Goal: Task Accomplishment & Management: Manage account settings

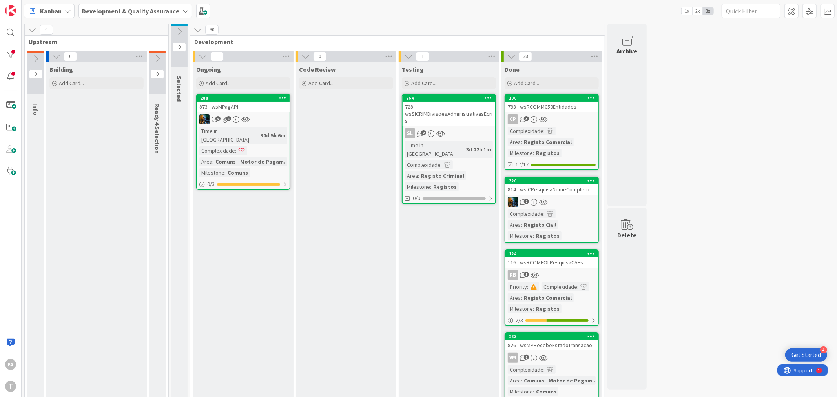
click at [16, 55] on div at bounding box center [11, 55] width 16 height 16
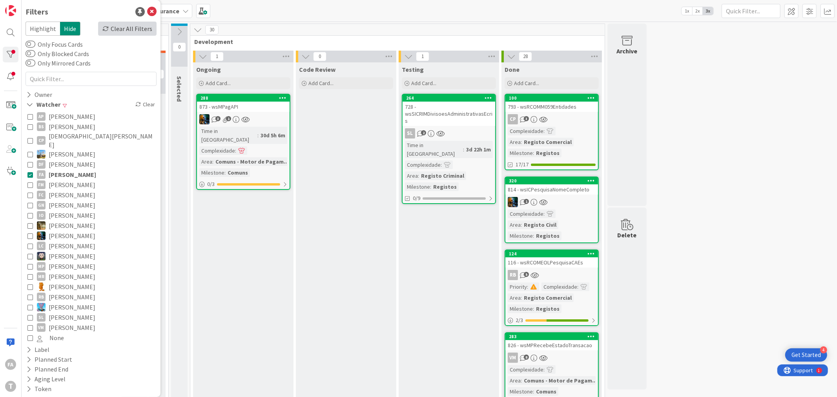
click at [126, 28] on div "Clear All Filters" at bounding box center [127, 29] width 58 height 14
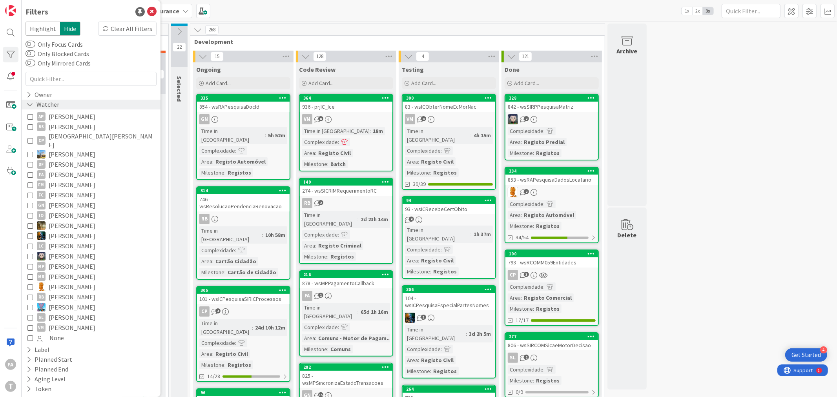
click at [39, 105] on div "Watcher" at bounding box center [43, 105] width 35 height 10
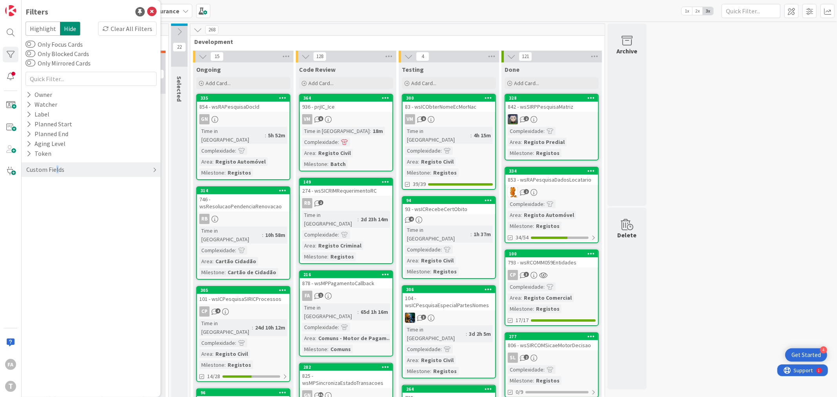
click at [56, 166] on div "Custom Fields" at bounding box center [46, 170] width 40 height 10
click at [36, 185] on button "Priority" at bounding box center [41, 186] width 31 height 10
click at [51, 225] on span "Low" at bounding box center [47, 228] width 20 height 10
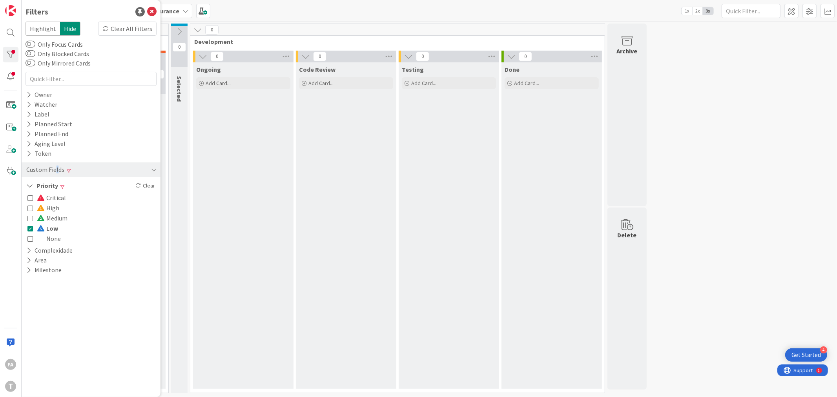
drag, startPoint x: 44, startPoint y: 226, endPoint x: 40, endPoint y: 212, distance: 14.3
click at [44, 226] on span at bounding box center [41, 228] width 9 height 6
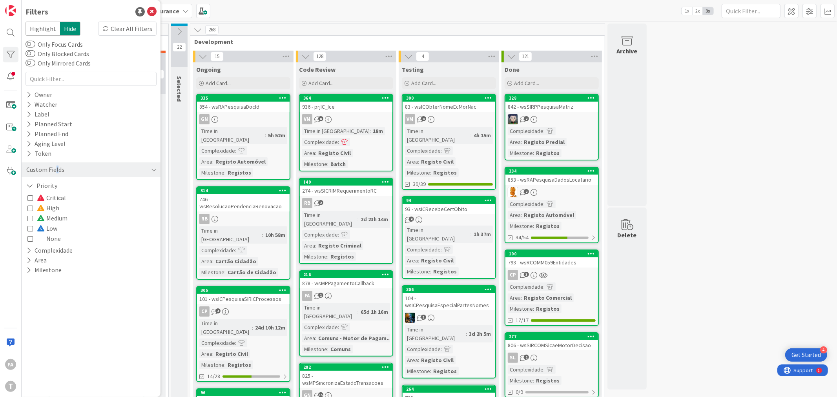
click at [46, 207] on span "High" at bounding box center [48, 208] width 22 height 10
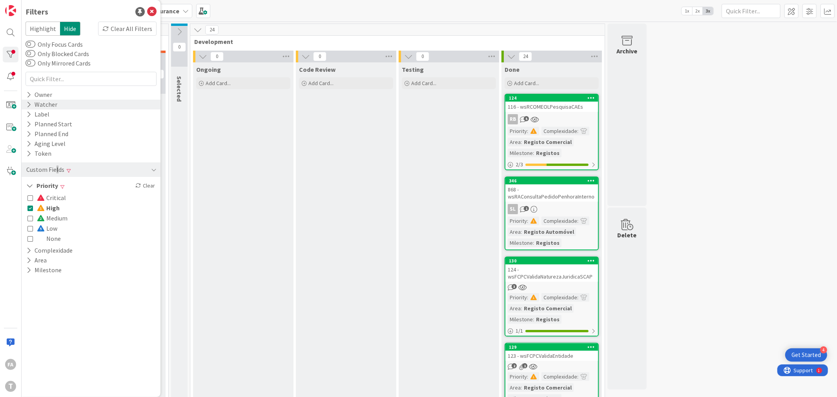
click at [41, 105] on div "Watcher" at bounding box center [42, 105] width 33 height 10
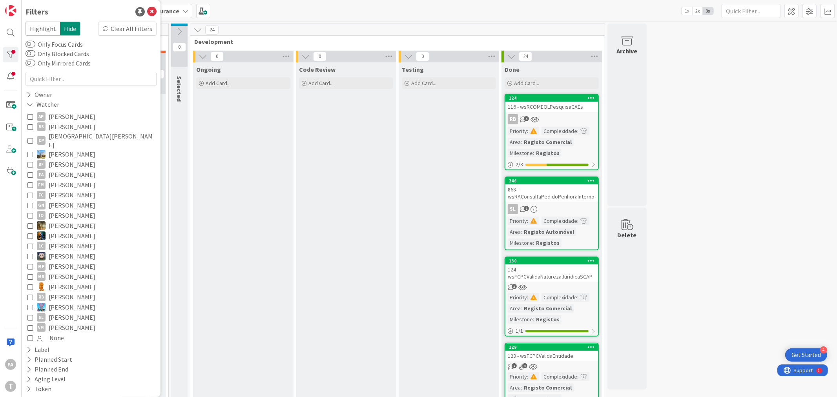
click at [56, 333] on span "None" at bounding box center [56, 338] width 15 height 10
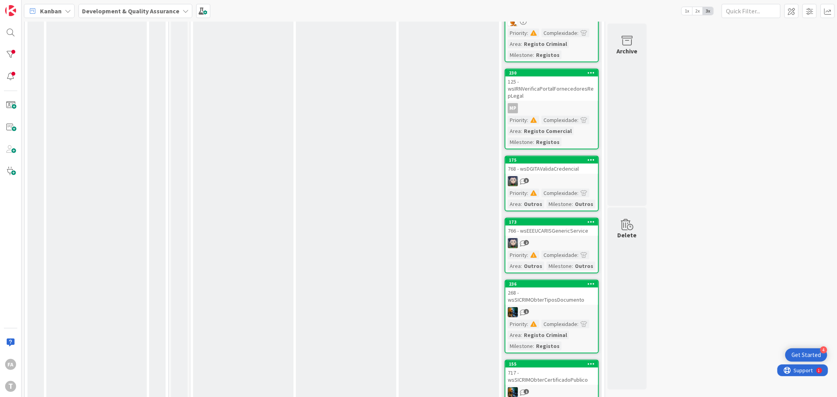
scroll to position [458, 0]
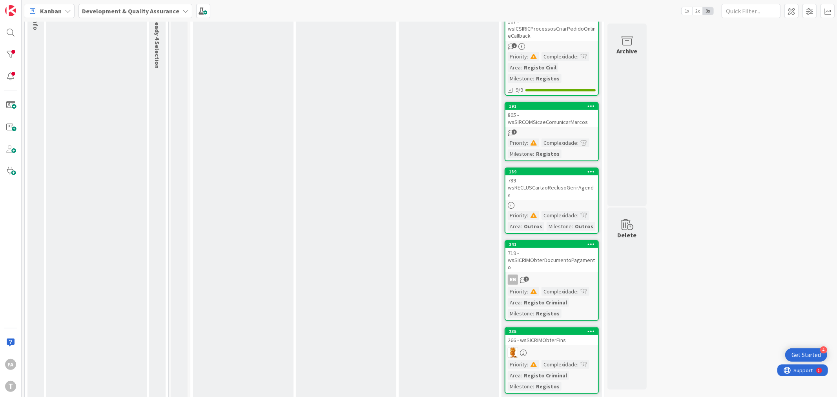
scroll to position [0, 0]
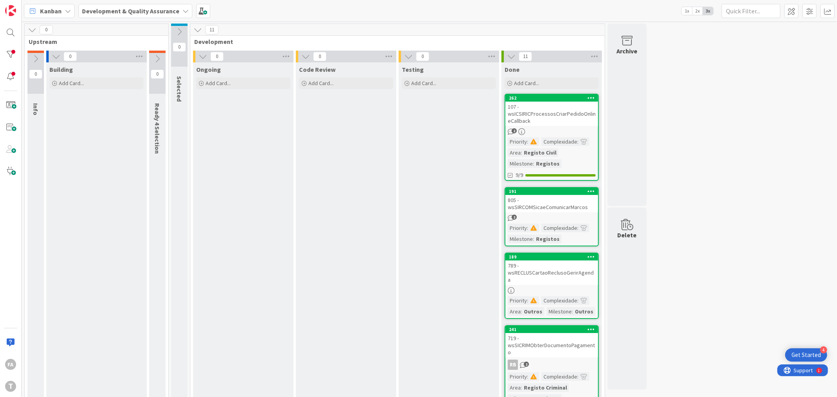
click at [563, 115] on div "107 - wsICSIRICProcessosCriarPedidoOnlineCallback" at bounding box center [552, 114] width 93 height 24
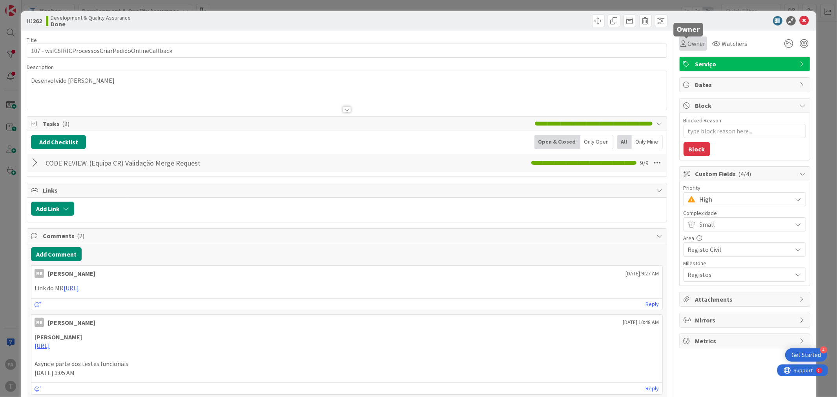
click at [688, 44] on span "Owner" at bounding box center [697, 43] width 18 height 9
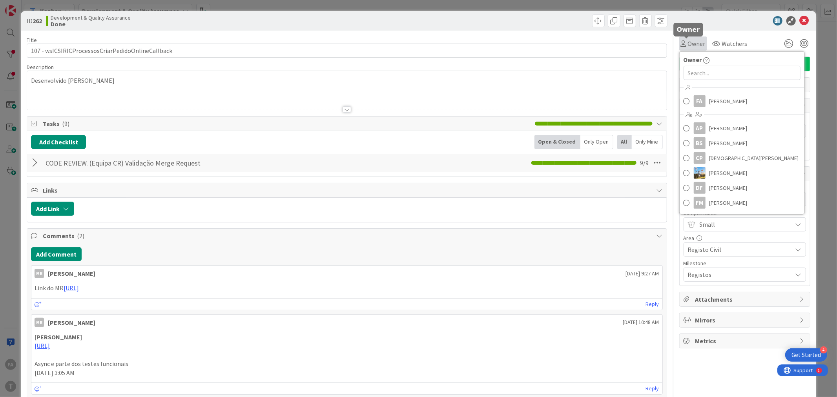
type textarea "x"
click at [700, 27] on div "ID 262 Development & Quality Assurance Done" at bounding box center [418, 21] width 795 height 20
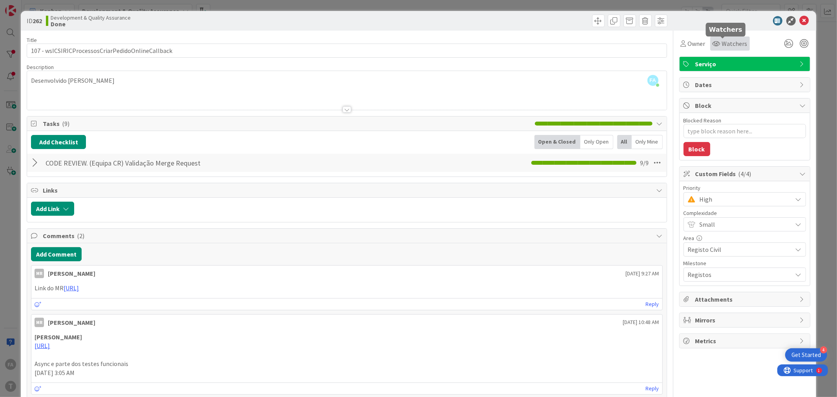
click at [722, 40] on span "Watchers" at bounding box center [735, 43] width 26 height 9
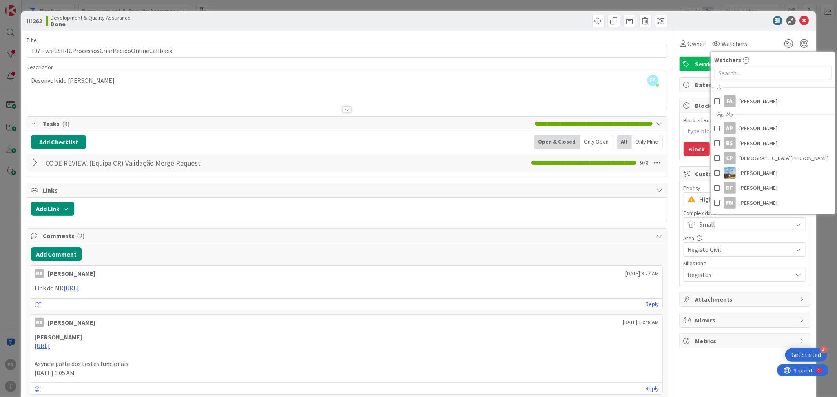
click at [703, 100] on div "Block" at bounding box center [745, 106] width 130 height 15
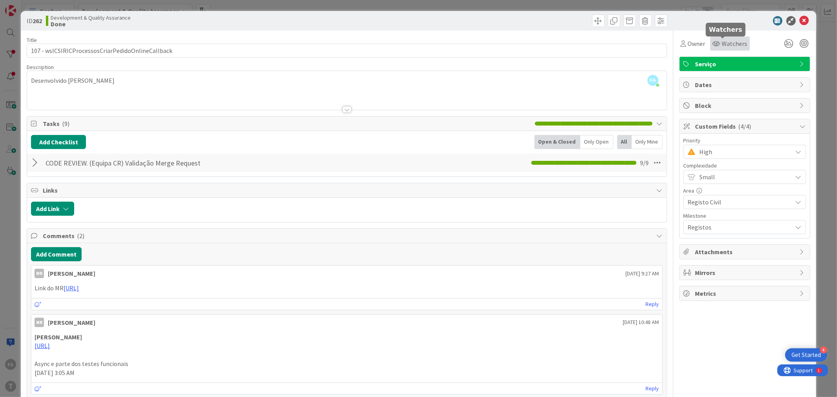
click at [731, 41] on span "Watchers" at bounding box center [735, 43] width 26 height 9
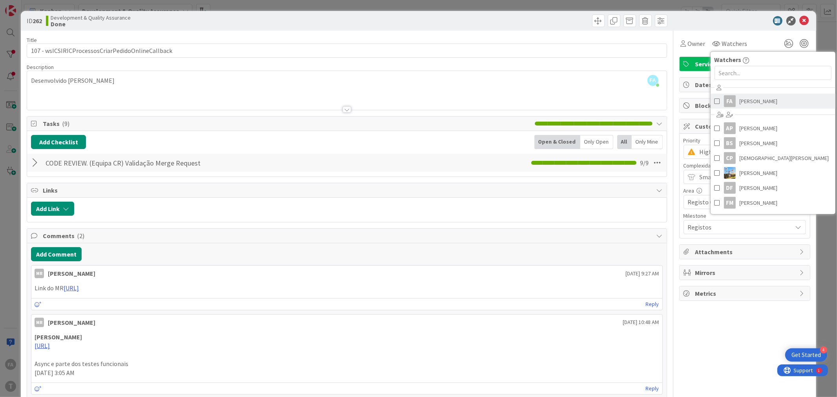
click at [716, 102] on link "FA [PERSON_NAME]" at bounding box center [773, 101] width 125 height 15
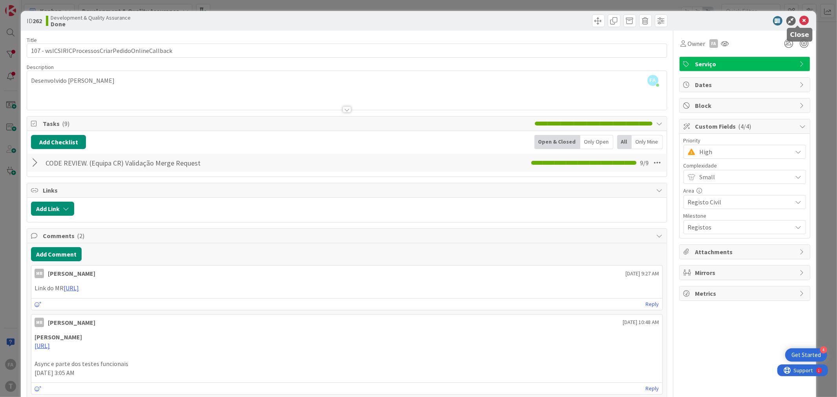
click at [800, 21] on icon at bounding box center [804, 20] width 9 height 9
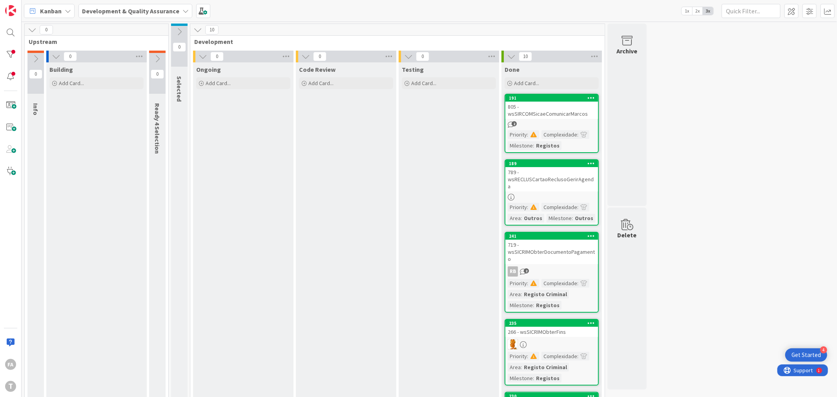
click at [566, 174] on div "789 - wsRECLUSCartaoReclusoGerirAgenda" at bounding box center [552, 179] width 93 height 24
click at [12, 55] on div at bounding box center [11, 55] width 16 height 16
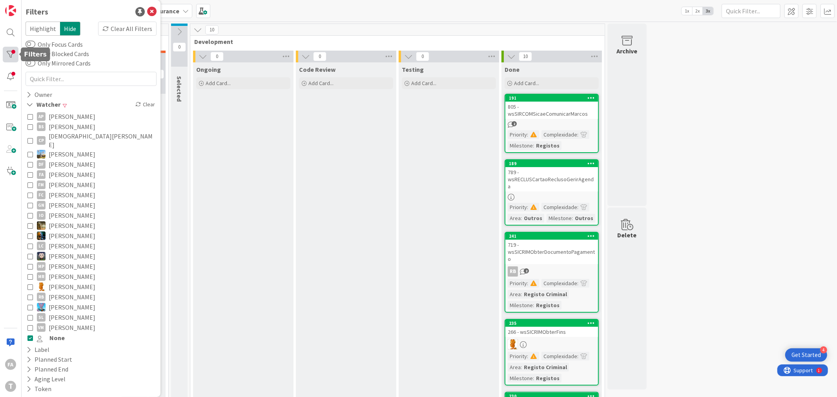
click at [15, 59] on div at bounding box center [11, 55] width 16 height 16
click at [550, 104] on div "805 - wsSIRCOMSicaeComunicarMarcos" at bounding box center [552, 110] width 93 height 17
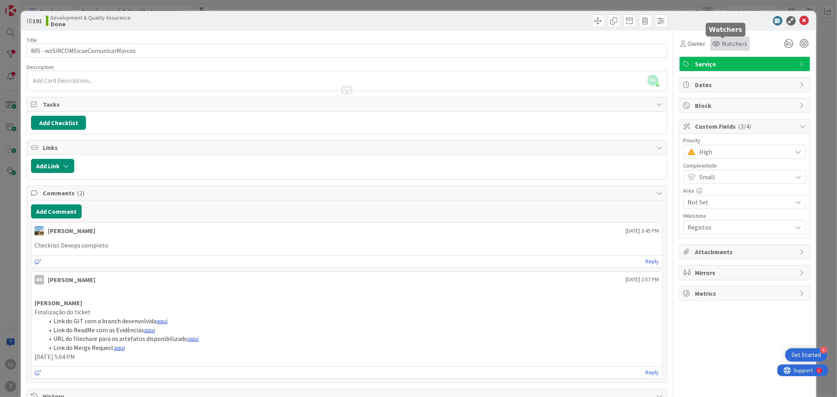
click at [729, 43] on span "Watchers" at bounding box center [735, 43] width 26 height 9
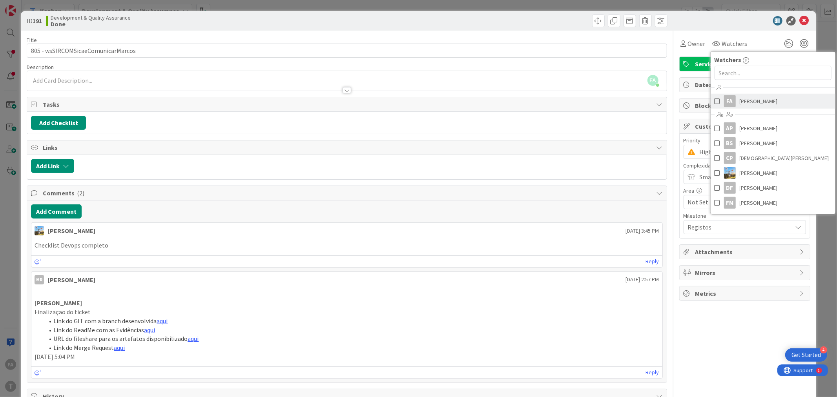
click at [740, 101] on span "[PERSON_NAME]" at bounding box center [759, 101] width 38 height 12
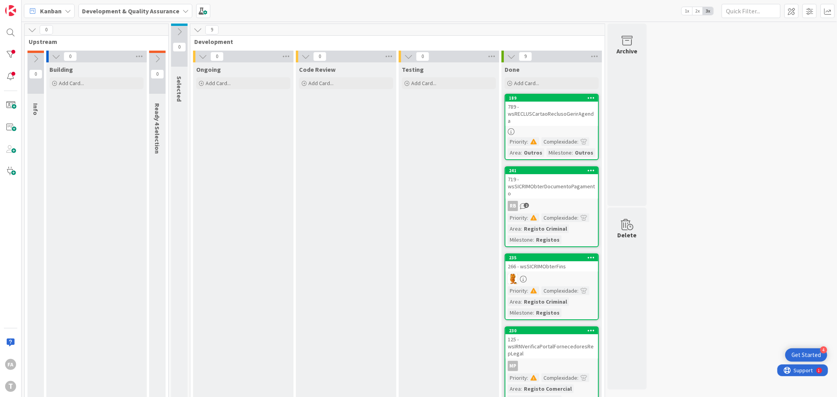
click at [556, 111] on div "789 - wsRECLUSCartaoReclusoGerirAgenda" at bounding box center [552, 114] width 93 height 24
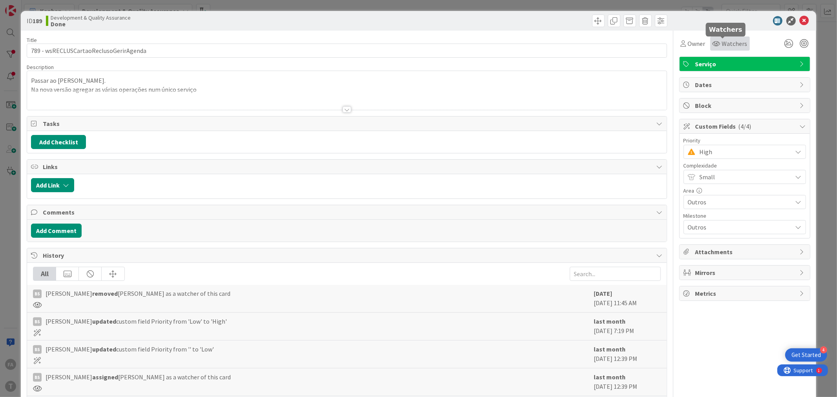
click at [727, 42] on span "Watchers" at bounding box center [735, 43] width 26 height 9
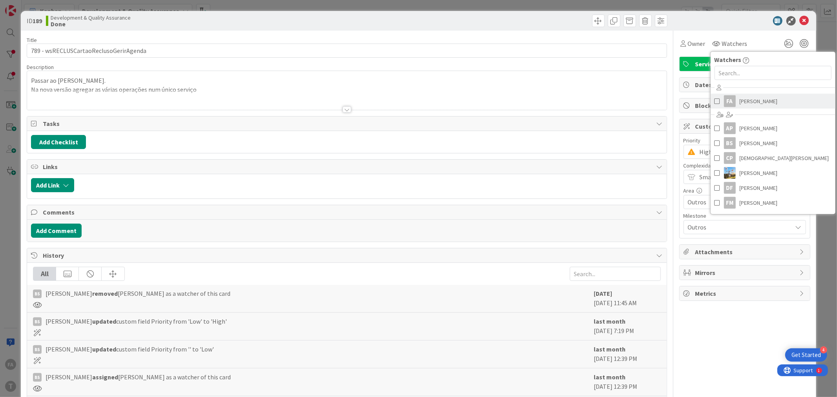
click at [740, 97] on span "[PERSON_NAME]" at bounding box center [759, 101] width 38 height 12
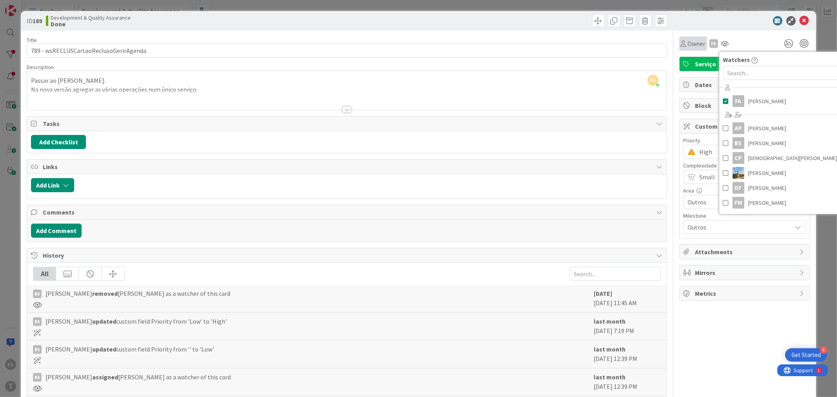
click at [693, 26] on div "ID 189 Development & Quality Assurance Done" at bounding box center [418, 21] width 795 height 20
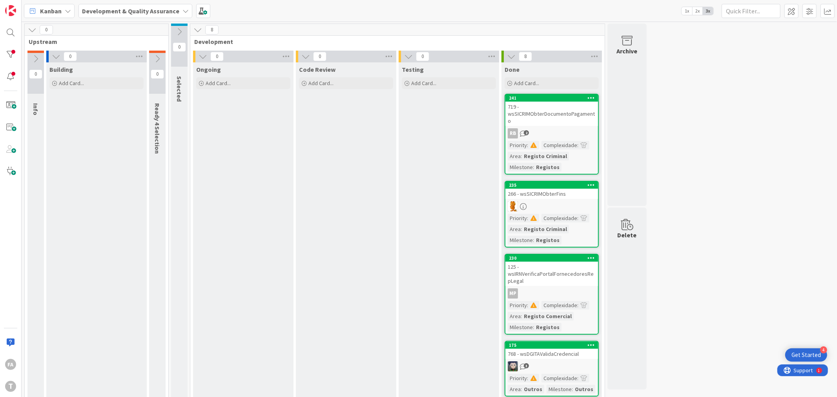
click at [565, 105] on div "719 - wsSICRIMObterDocumentoPagamento" at bounding box center [552, 114] width 93 height 24
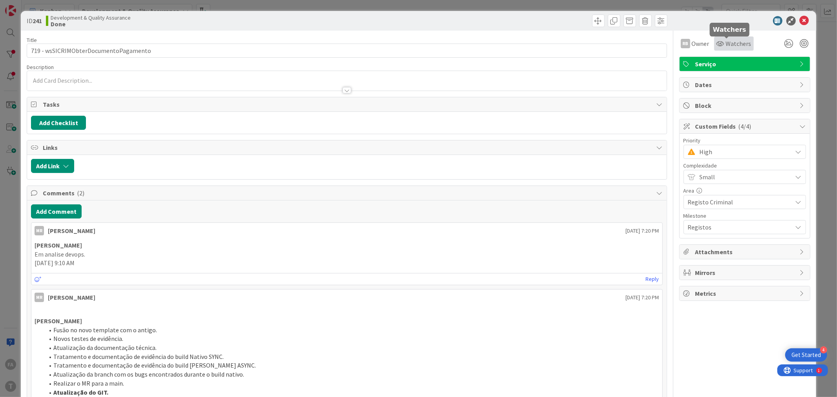
click at [726, 42] on span "Watchers" at bounding box center [739, 43] width 26 height 9
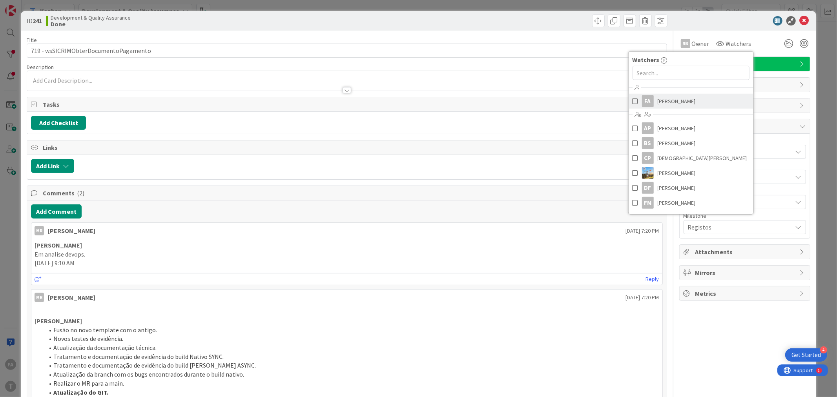
click at [666, 102] on span "[PERSON_NAME]" at bounding box center [677, 101] width 38 height 12
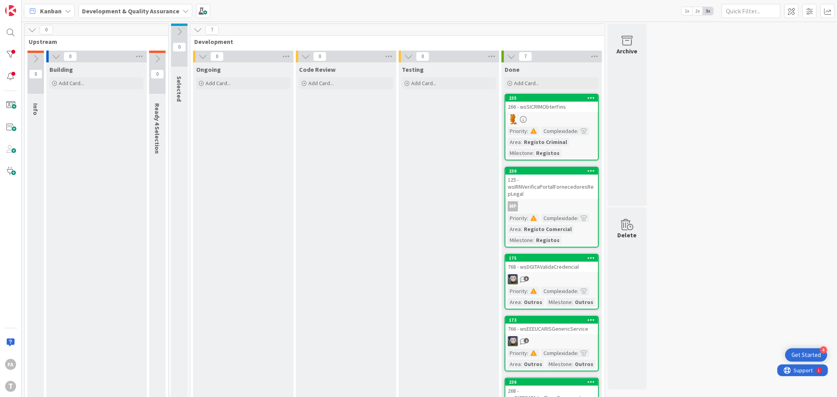
click at [574, 109] on div "266 - wsSICRIMObterFins" at bounding box center [552, 107] width 93 height 10
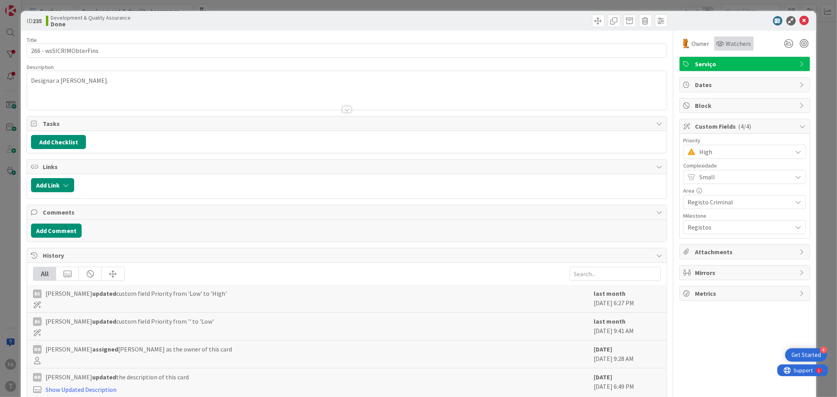
click at [726, 41] on span "Watchers" at bounding box center [739, 43] width 26 height 9
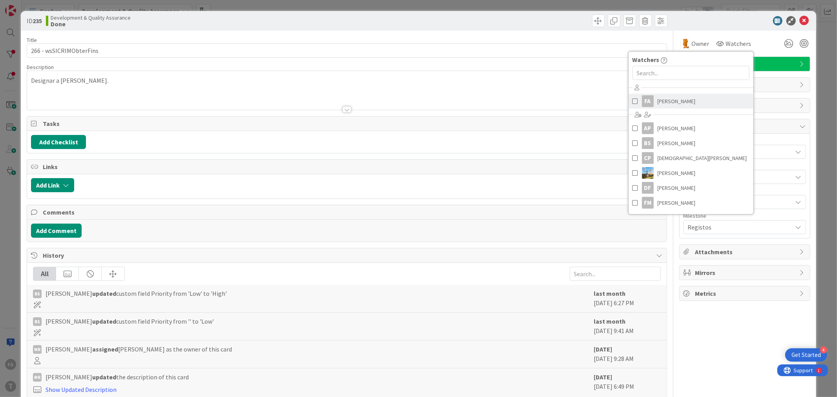
click at [658, 104] on span "[PERSON_NAME]" at bounding box center [677, 101] width 38 height 12
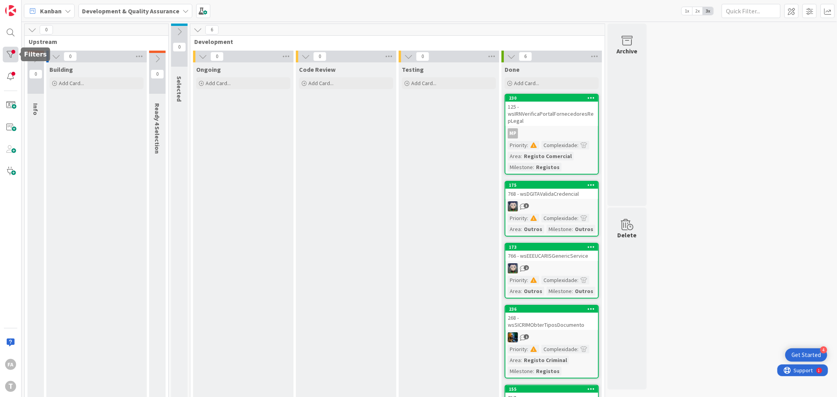
click at [5, 57] on div at bounding box center [11, 55] width 16 height 16
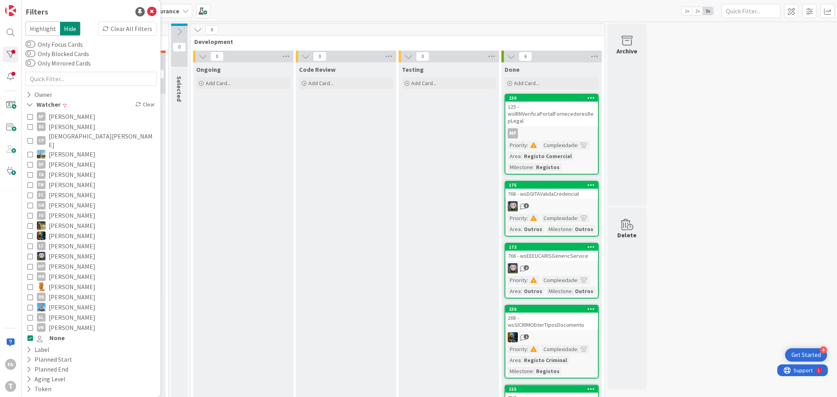
click at [117, 26] on div "Clear All Filters" at bounding box center [127, 29] width 58 height 14
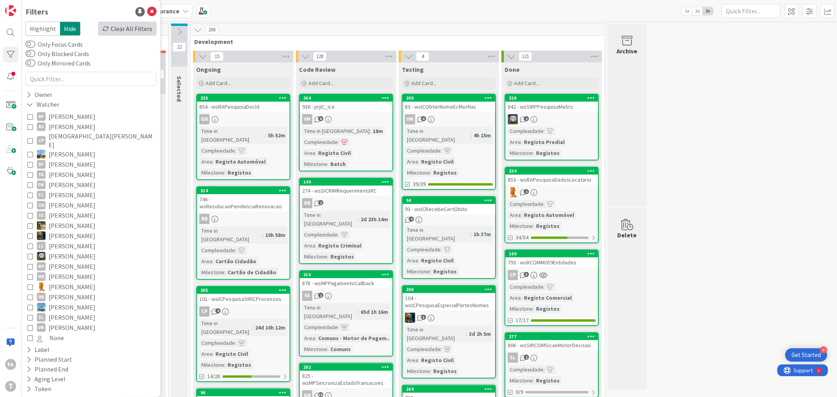
click at [121, 29] on div "Clear All Filters" at bounding box center [127, 29] width 58 height 14
click at [126, 31] on div "Clear All Filters" at bounding box center [127, 29] width 58 height 14
click at [72, 170] on span "[PERSON_NAME]" at bounding box center [72, 175] width 47 height 10
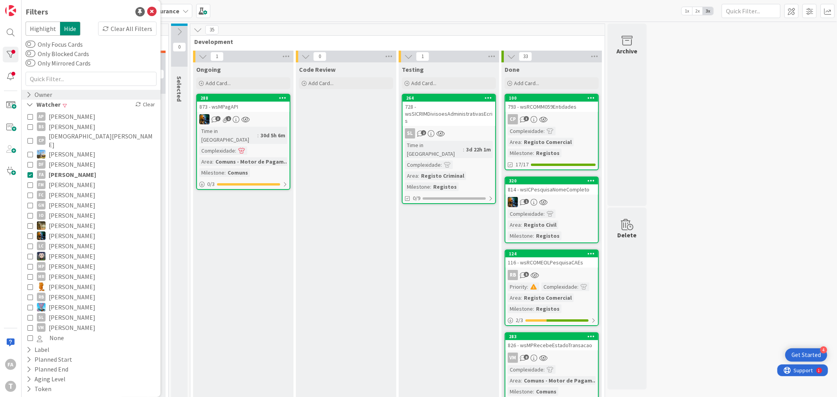
click at [48, 96] on div "Owner" at bounding box center [39, 95] width 27 height 10
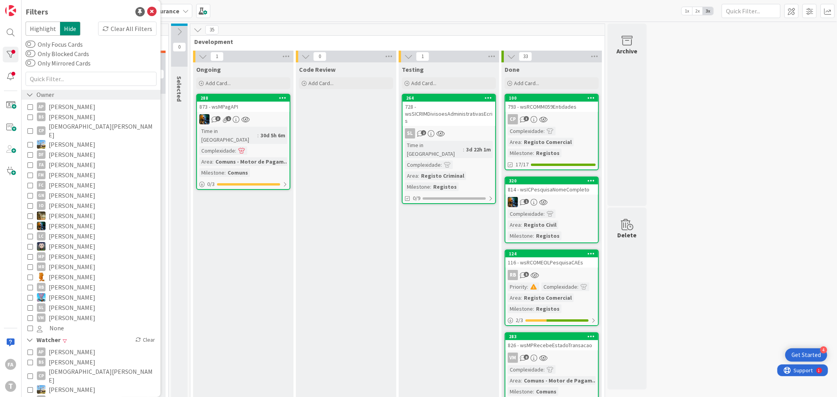
click at [48, 96] on div "Owner" at bounding box center [40, 95] width 29 height 10
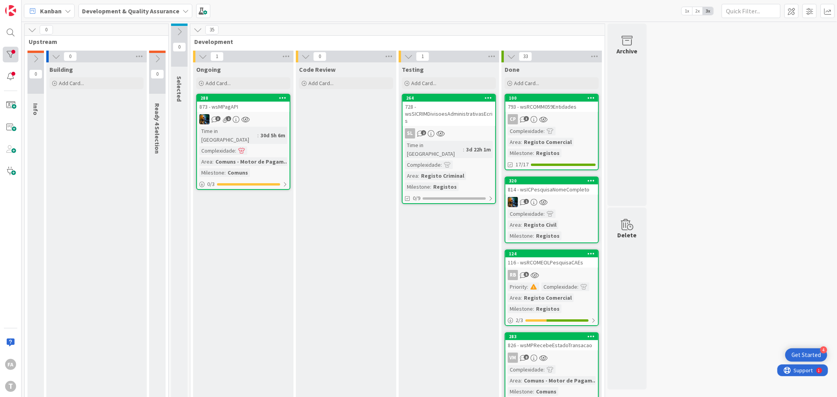
click at [12, 53] on div at bounding box center [11, 55] width 16 height 16
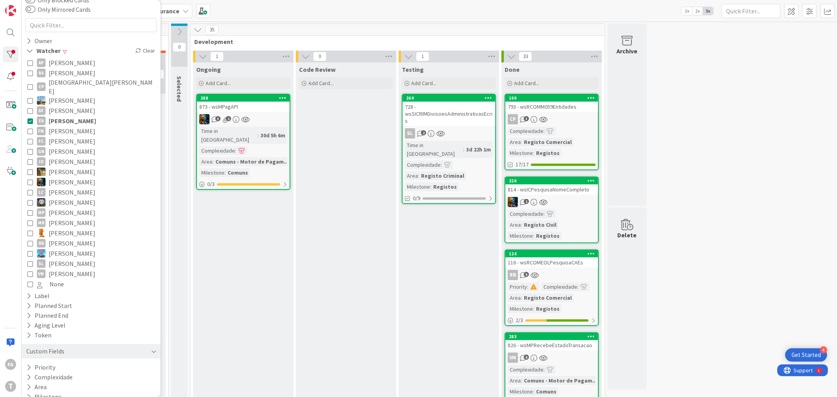
scroll to position [57, 0]
click at [54, 360] on button "Priority" at bounding box center [41, 365] width 31 height 10
click at [53, 382] on span "High" at bounding box center [48, 387] width 22 height 10
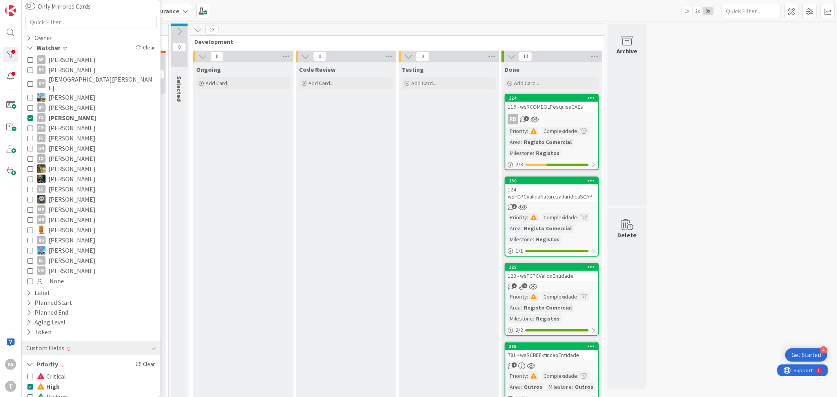
click at [556, 106] on div "116 - wsRCOMEOLPesquisaCAEs" at bounding box center [552, 107] width 93 height 10
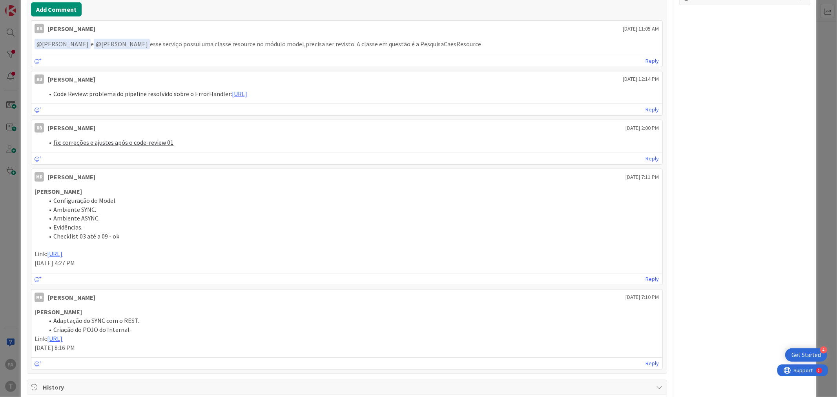
scroll to position [496, 0]
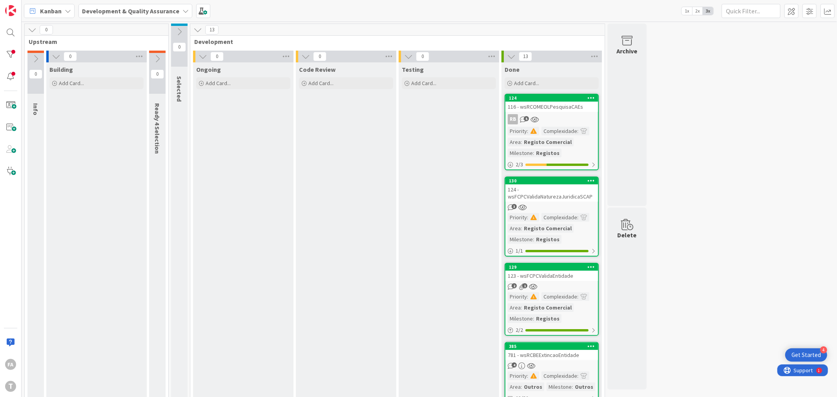
click at [567, 117] on div "RB 5" at bounding box center [552, 119] width 93 height 10
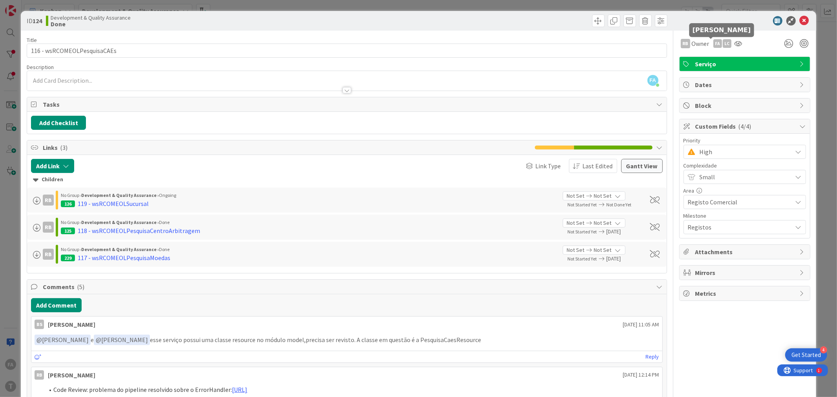
click at [714, 44] on div "FA" at bounding box center [718, 43] width 9 height 9
click at [694, 56] on link "Remove" at bounding box center [691, 58] width 62 height 13
click at [800, 21] on icon at bounding box center [804, 20] width 9 height 9
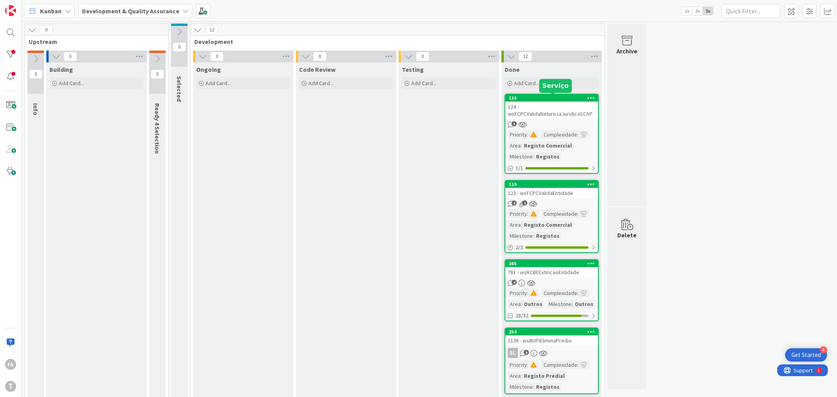
click at [552, 108] on div "124 - wsFCPCValidaNaturezaJuridicaSCAP" at bounding box center [552, 110] width 93 height 17
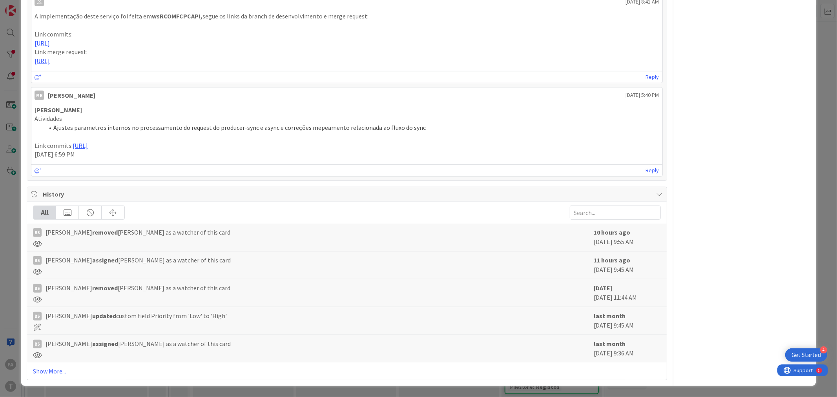
scroll to position [328, 0]
click at [48, 371] on link "Show More..." at bounding box center [347, 371] width 628 height 9
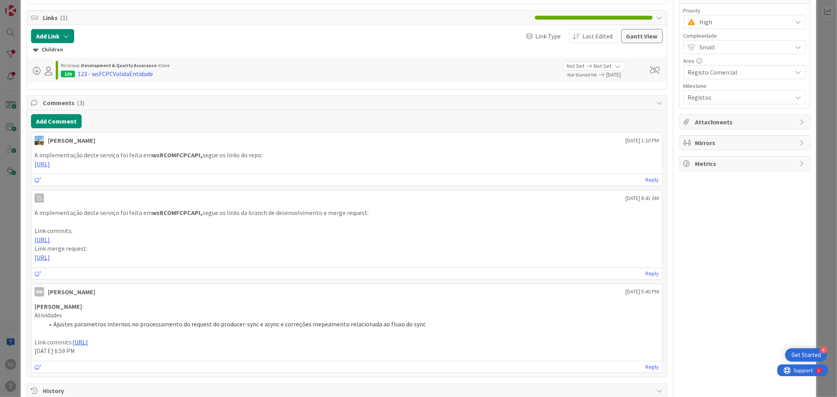
scroll to position [0, 0]
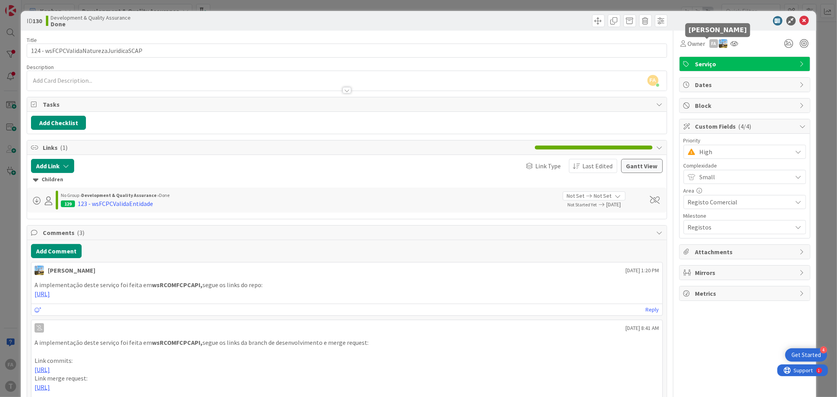
click at [710, 43] on div "FA" at bounding box center [714, 43] width 9 height 9
click at [693, 62] on link "Remove" at bounding box center [687, 58] width 62 height 13
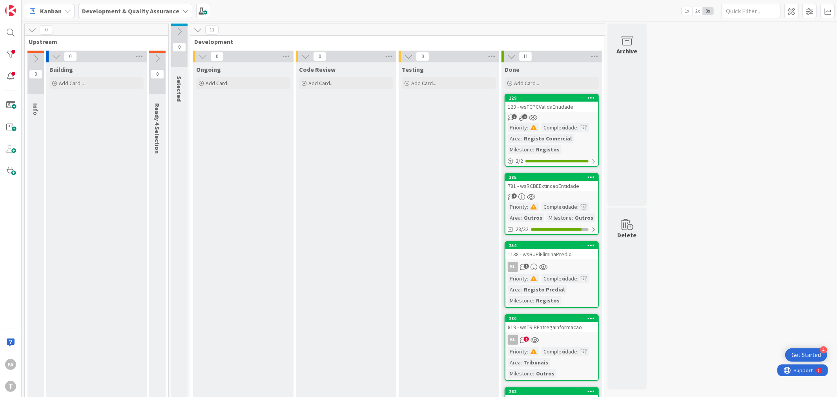
click at [576, 107] on div "123 - wsFCPCValidaEntidade" at bounding box center [552, 107] width 93 height 10
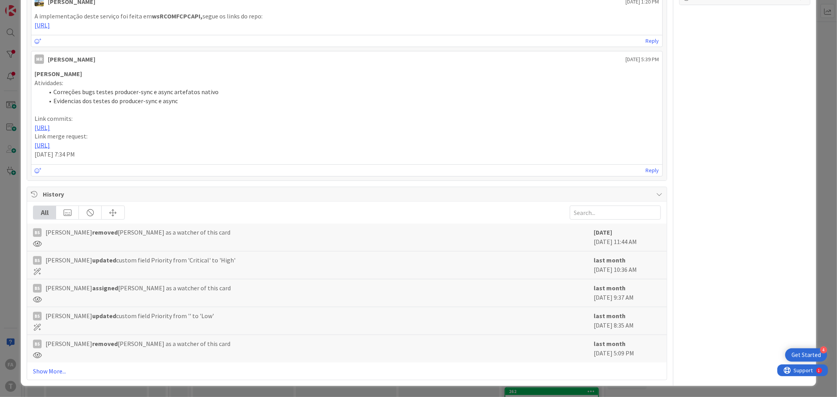
scroll to position [297, 0]
click at [52, 371] on link "Show More..." at bounding box center [347, 371] width 628 height 9
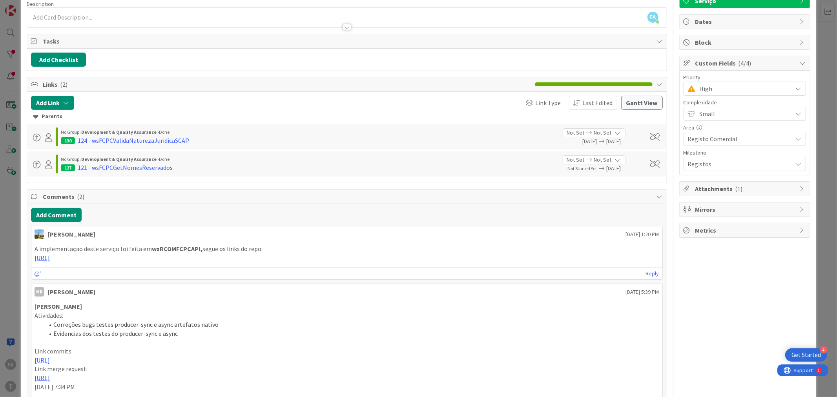
scroll to position [0, 0]
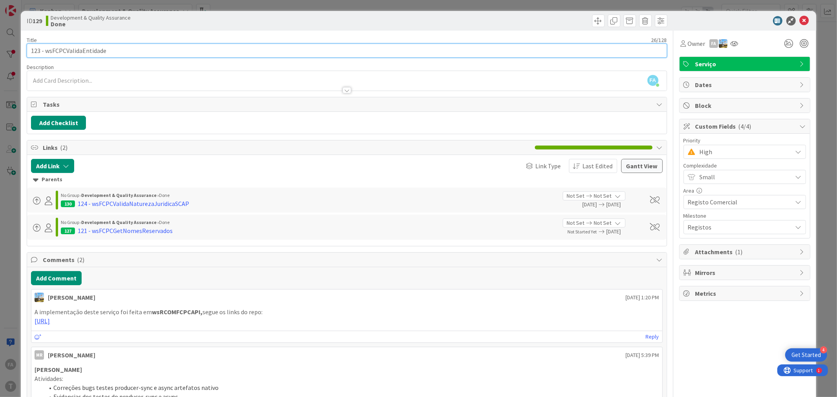
click at [63, 48] on input "123 - wsFCPCValidaEntidade" at bounding box center [347, 51] width 640 height 14
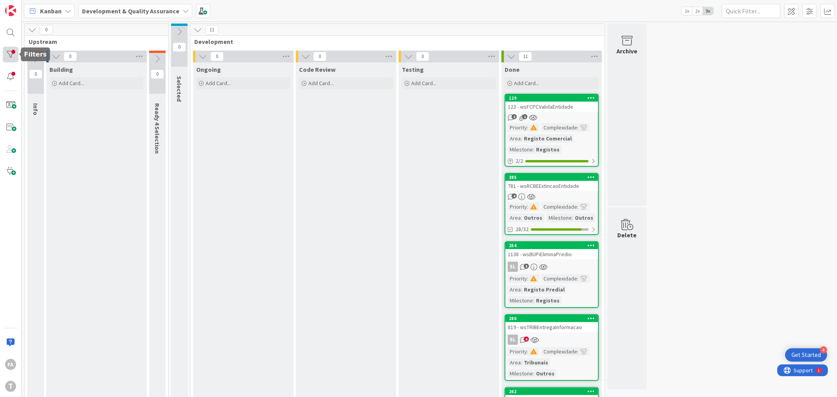
click at [7, 49] on div at bounding box center [11, 55] width 16 height 16
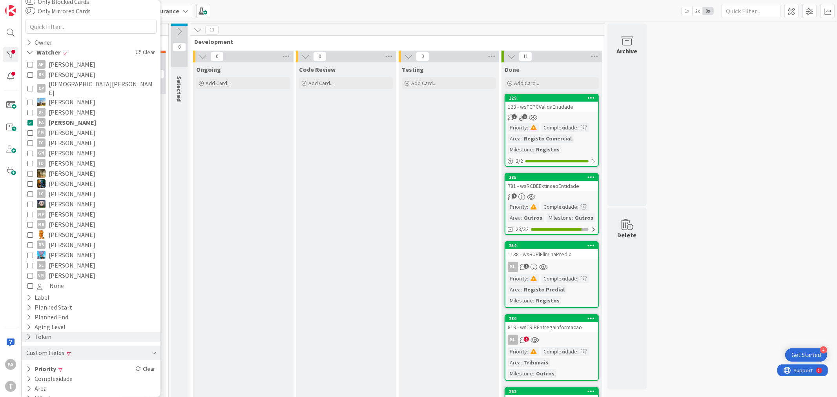
scroll to position [57, 0]
click at [62, 363] on span at bounding box center [60, 365] width 4 height 5
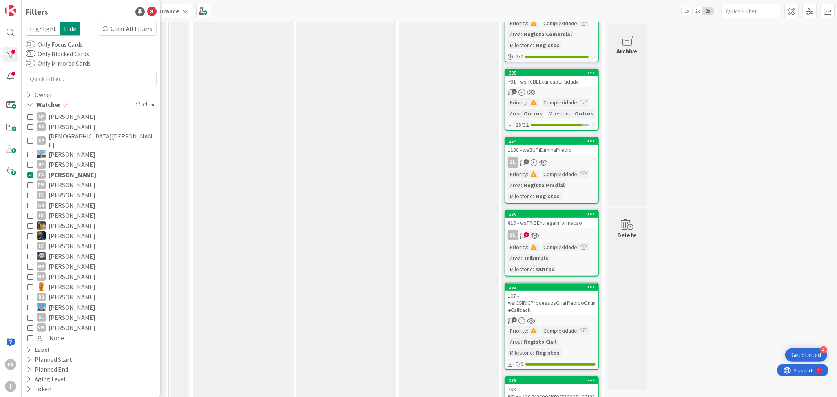
scroll to position [3, 0]
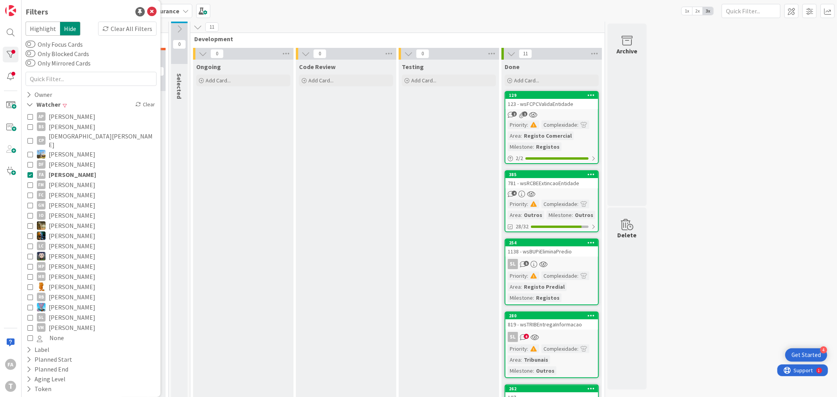
click at [551, 103] on div "123 - wsFCPCValidaEntidade" at bounding box center [552, 104] width 93 height 10
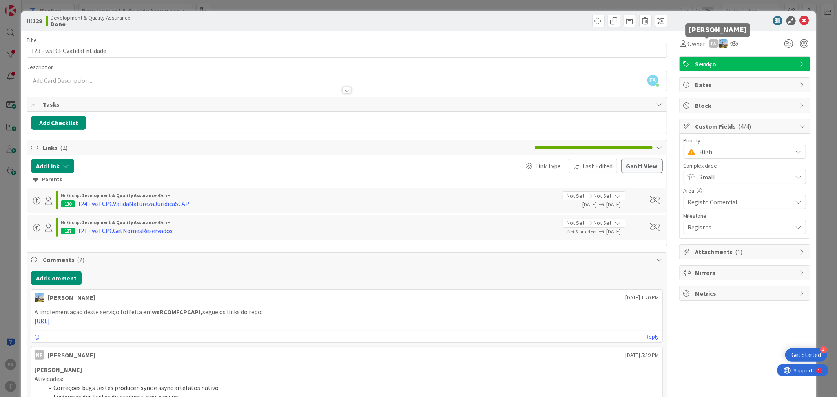
click at [710, 44] on div "FA" at bounding box center [714, 43] width 9 height 9
click at [685, 60] on link "Remove" at bounding box center [687, 58] width 62 height 13
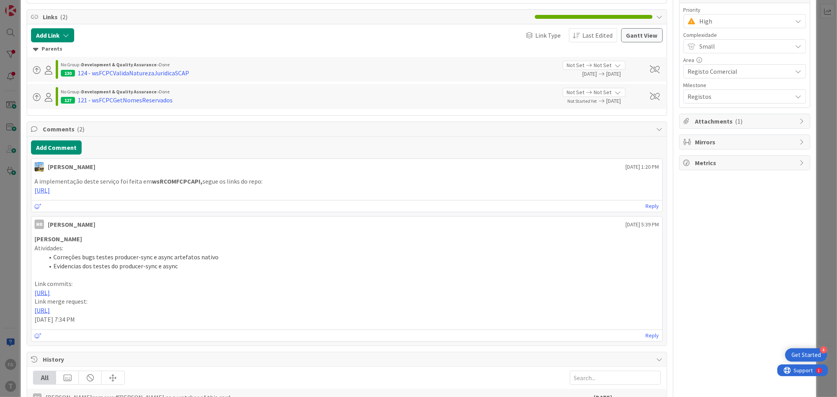
scroll to position [297, 0]
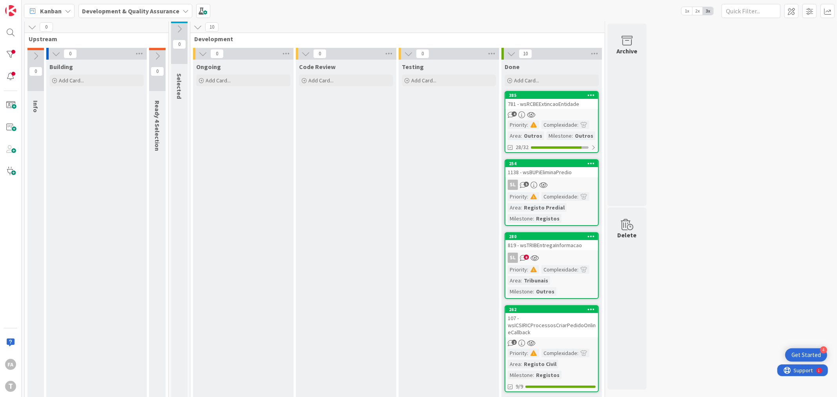
click at [561, 101] on div "781 - wsRCBEExtincaoEntidade" at bounding box center [552, 104] width 93 height 10
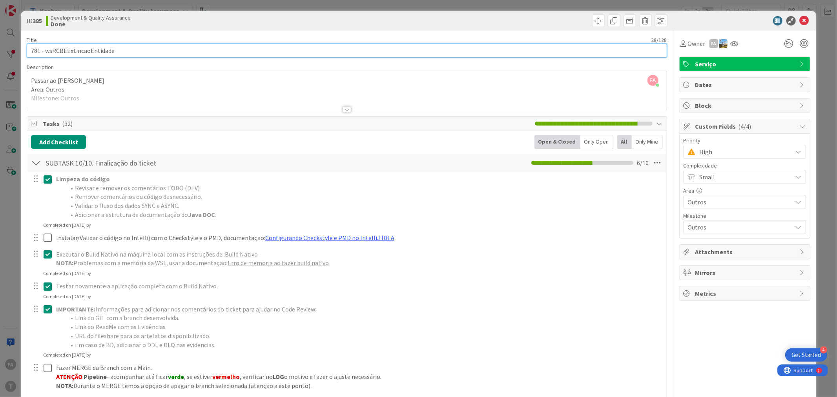
click at [97, 49] on input "781 - wsRCBEExtincaoEntidade" at bounding box center [347, 51] width 640 height 14
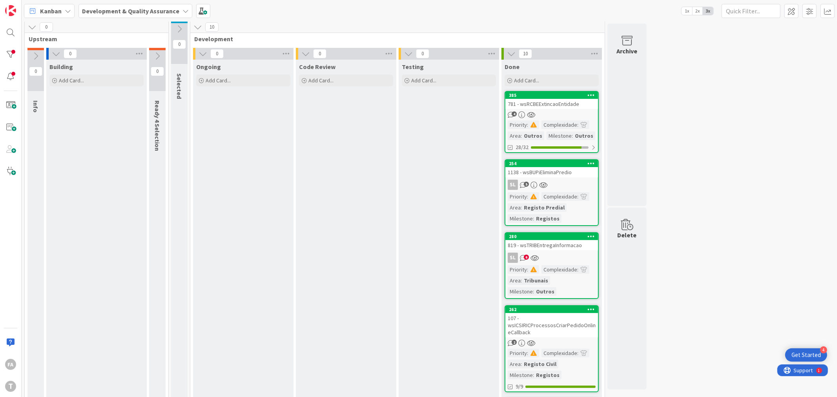
click at [196, 52] on div "0" at bounding box center [243, 54] width 101 height 12
click at [202, 53] on icon at bounding box center [203, 53] width 9 height 9
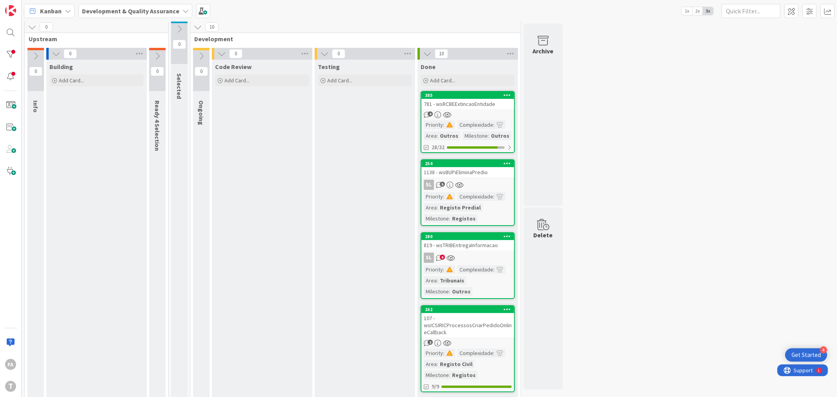
click at [223, 53] on icon at bounding box center [221, 53] width 9 height 9
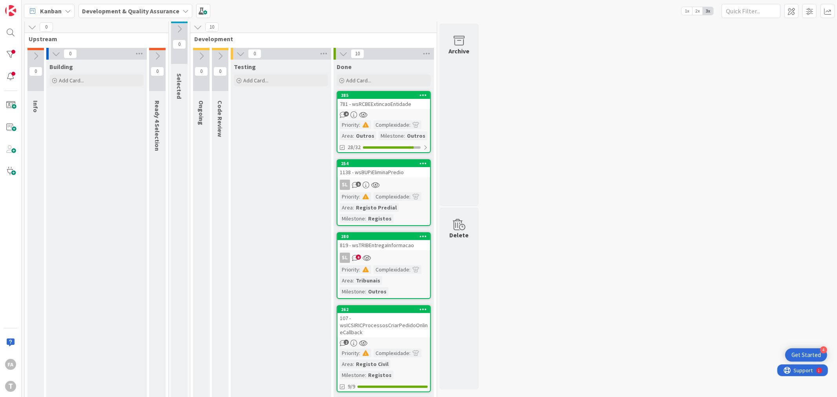
click at [241, 53] on icon at bounding box center [240, 53] width 9 height 9
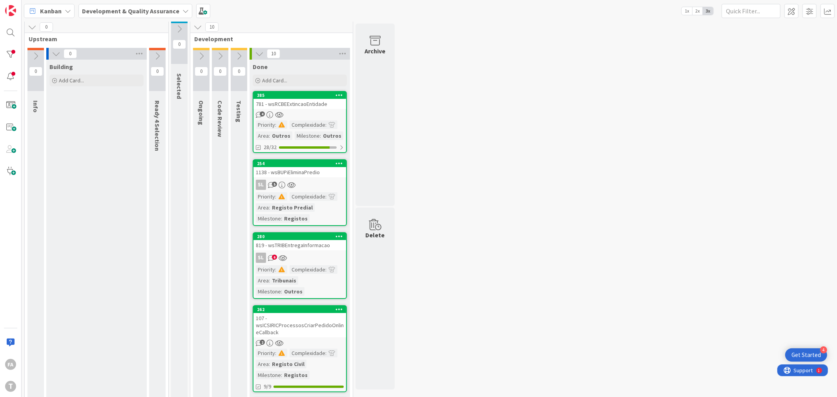
click at [54, 51] on icon at bounding box center [56, 53] width 9 height 9
